Goal: Task Accomplishment & Management: Use online tool/utility

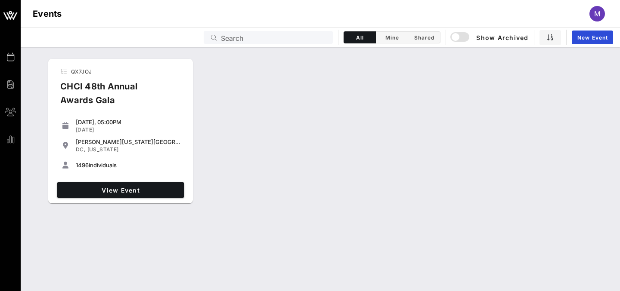
click at [131, 102] on div "CHCI 48th Annual Awards Gala" at bounding box center [113, 97] width 121 height 34
click at [140, 189] on span "View Event" at bounding box center [120, 190] width 121 height 7
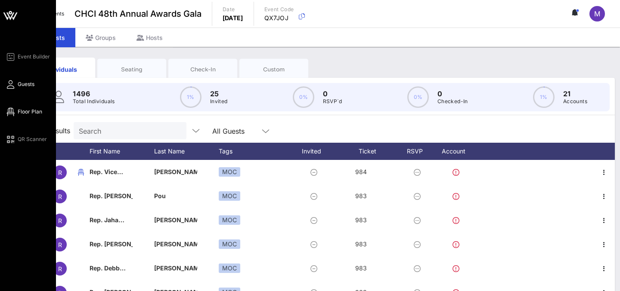
click at [19, 114] on span "Floor Plan" at bounding box center [30, 112] width 25 height 8
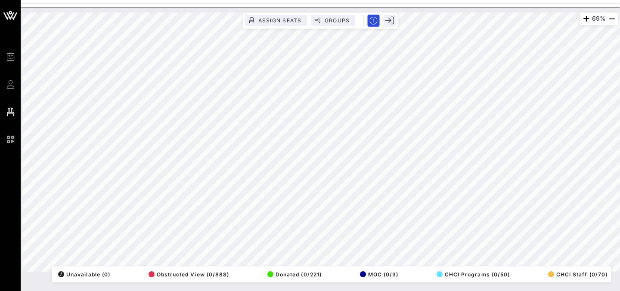
click at [219, 6] on div "Event Builder Guests Floor Plan QR Scanner CHCI 48th Annual Awards Gala 69% Ass…" at bounding box center [310, 145] width 620 height 291
click at [443, 285] on div "38% Assign Seats Groups Exit All Reserved Shared Total Guests 1430 Total Seated…" at bounding box center [320, 149] width 599 height 284
click at [338, 288] on div "97% Assign Seats Groups Exit All Reserved Shared Total Guests 1430 Total Seated…" at bounding box center [320, 149] width 599 height 284
click at [285, 0] on html "Event Builder Guests Floor Plan QR Scanner CHCI 48th Annual Awards Gala 60% Ass…" at bounding box center [310, 145] width 620 height 291
click at [336, 25] on div "60% Assign Seats Groups Exit All Reserved Shared Total Guests 1440 Total Seated…" at bounding box center [320, 142] width 596 height 260
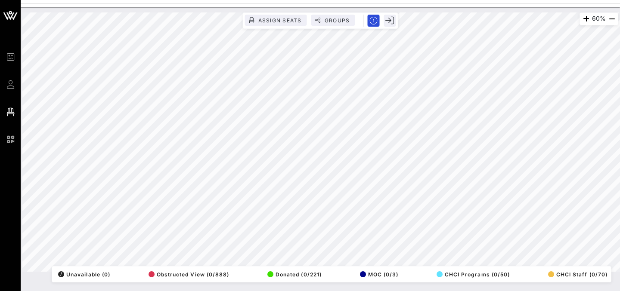
click at [325, 291] on html "Event Builder Guests Floor Plan QR Scanner CHCI 48th Annual Awards Gala 60% Ass…" at bounding box center [310, 145] width 620 height 291
click at [201, 272] on div "60% Assign Seats Groups Exit All Reserved Shared Total Guests 1440 Total Seated…" at bounding box center [320, 142] width 596 height 260
click at [333, 11] on div "99% Assign Seats Groups Exit All Reserved Shared Total Guests 1440 Total Seated…" at bounding box center [320, 142] width 606 height 270
click at [205, 0] on html "Event Builder Guests Floor Plan QR Scanner CHCI 48th Annual Awards Gala 82% Ass…" at bounding box center [310, 145] width 620 height 291
click at [312, 19] on div "82% Assign Seats Groups Exit All Reserved Shared Total Guests 1440 Total Seated…" at bounding box center [320, 142] width 596 height 260
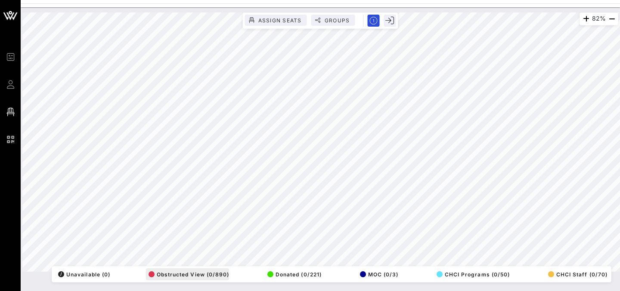
click at [161, 269] on div "82% Assign Seats Groups Exit All Reserved Shared Total Guests 1440 Total Seated…" at bounding box center [320, 142] width 596 height 260
click at [235, 272] on div "82% Assign Seats Groups Exit All Reserved Shared Total Guests 1440 Total Seated…" at bounding box center [320, 142] width 596 height 260
click at [445, 268] on div "69% Assign Seats Groups Exit All Reserved Shared Total Guests 1440 Total Seated…" at bounding box center [320, 142] width 596 height 260
click at [247, 291] on html "Event Builder Guests Floor Plan QR Scanner CHCI 48th Annual Awards Gala 69% Ass…" at bounding box center [310, 145] width 620 height 291
click at [305, 0] on html "Event Builder Guests Floor Plan QR Scanner CHCI 48th Annual Awards Gala 112% As…" at bounding box center [310, 145] width 620 height 291
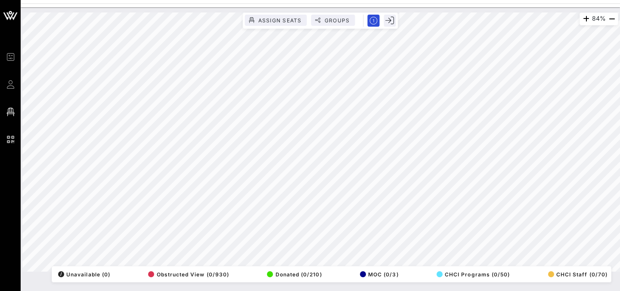
click at [214, 3] on div "Event Builder Guests Floor Plan QR Scanner CHCI 48th Annual Awards Gala 84% Ass…" at bounding box center [310, 145] width 620 height 291
click at [222, 0] on html "Event Builder Guests Floor Plan QR Scanner CHCI 48th Annual Awards Gala 58% Ass…" at bounding box center [310, 145] width 620 height 291
